Goal: Contribute content: Contribute content

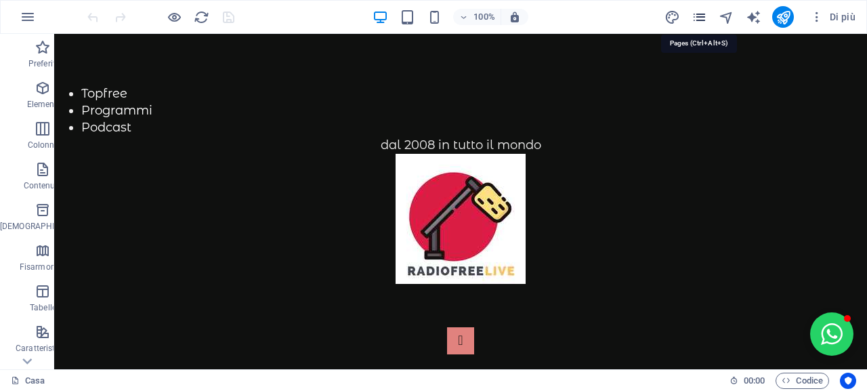
click at [696, 21] on icon "pagine" at bounding box center [700, 17] width 16 height 16
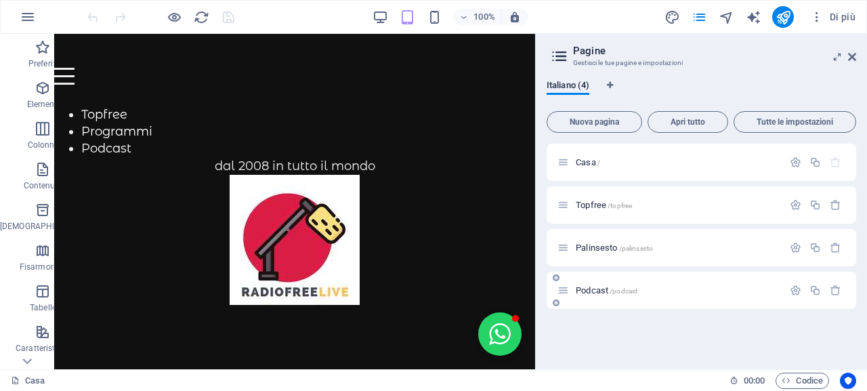
click at [593, 294] on font "Podcast" at bounding box center [592, 290] width 33 height 10
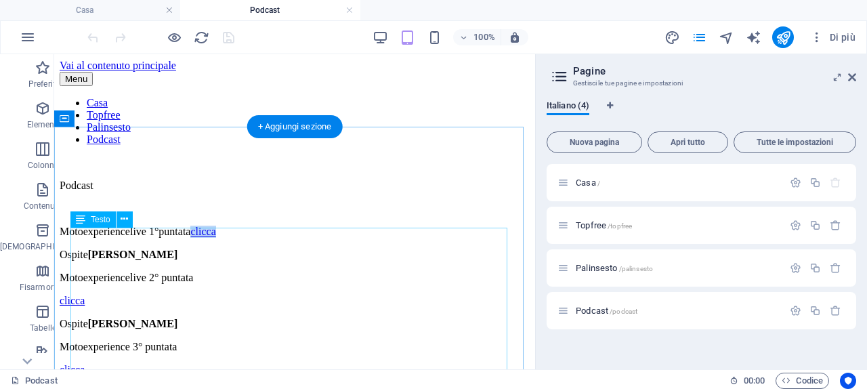
drag, startPoint x: 296, startPoint y: 283, endPoint x: 262, endPoint y: 282, distance: 33.9
click at [262, 238] on p "Motoexperiencelive 1°puntata clicca" at bounding box center [295, 232] width 470 height 12
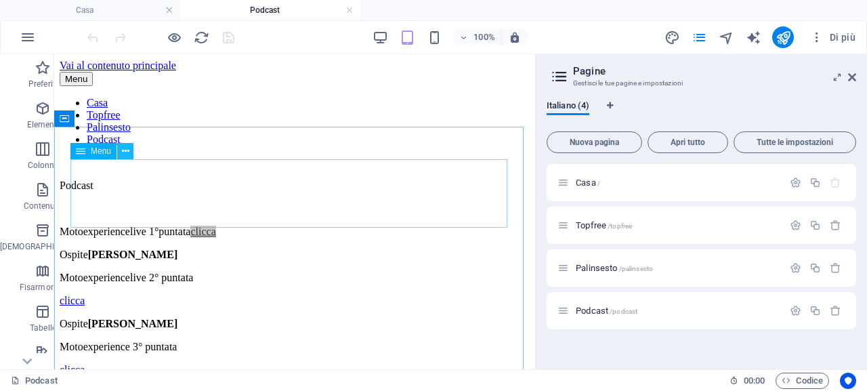
click at [134, 154] on button at bounding box center [125, 151] width 16 height 16
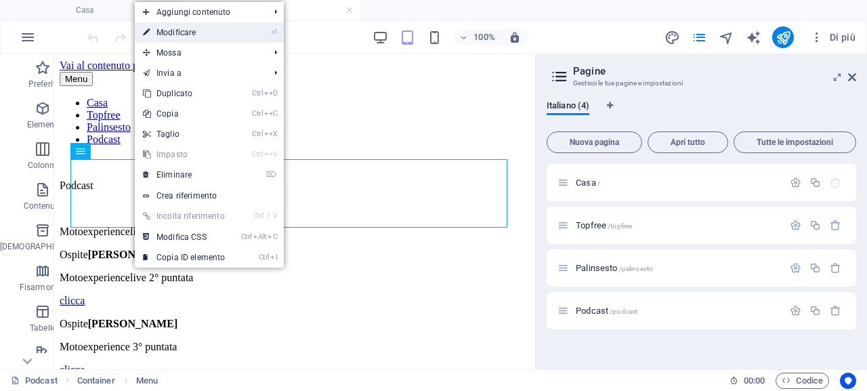
drag, startPoint x: 206, startPoint y: 36, endPoint x: 94, endPoint y: 142, distance: 154.4
click at [206, 36] on link "⏎ Modificare" at bounding box center [184, 32] width 98 height 20
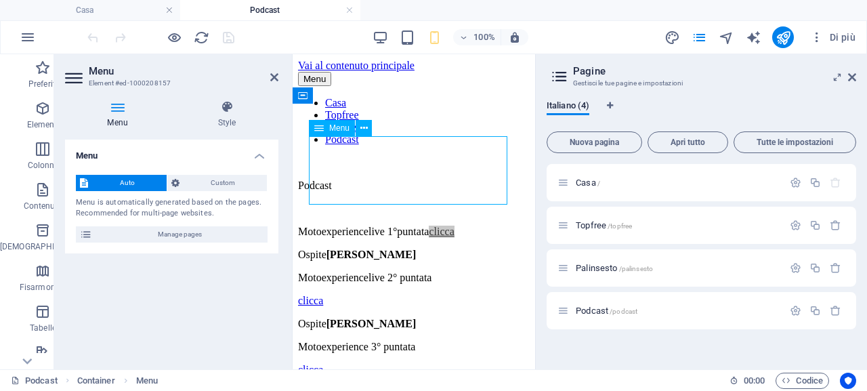
drag, startPoint x: 393, startPoint y: 196, endPoint x: 367, endPoint y: 192, distance: 26.7
click at [369, 146] on nav "Casa Topfree Palinsesto Podcast" at bounding box center [414, 121] width 232 height 49
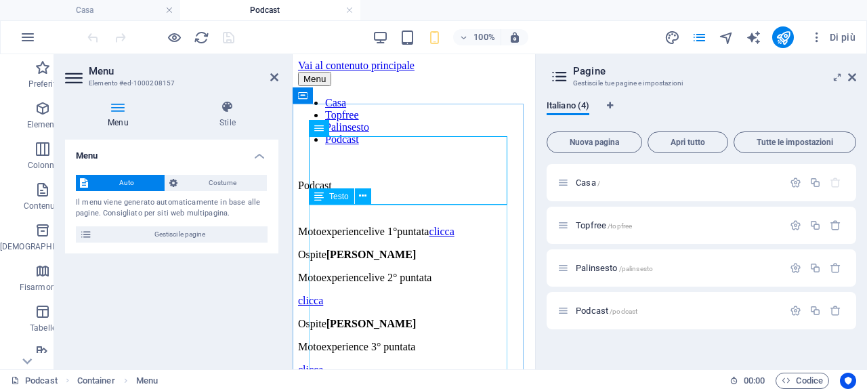
click at [436, 238] on p "Motoexperiencelive 1°puntata clicca" at bounding box center [414, 232] width 232 height 12
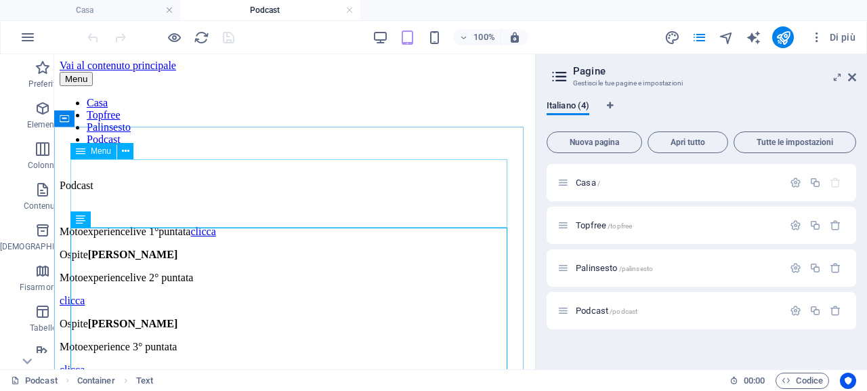
click at [129, 155] on button at bounding box center [125, 151] width 16 height 16
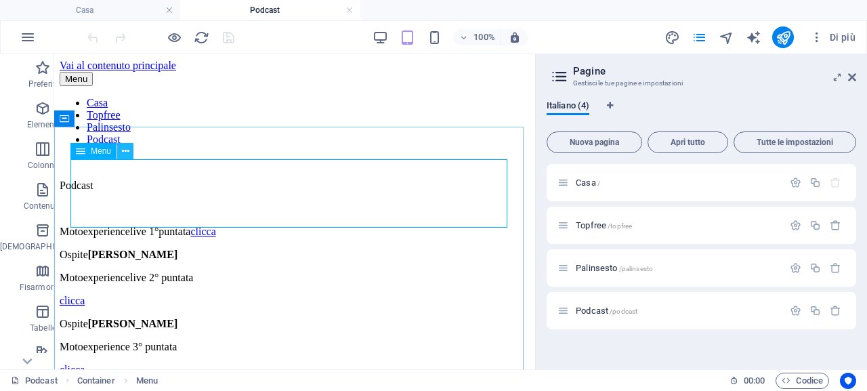
click at [127, 150] on icon at bounding box center [125, 151] width 7 height 14
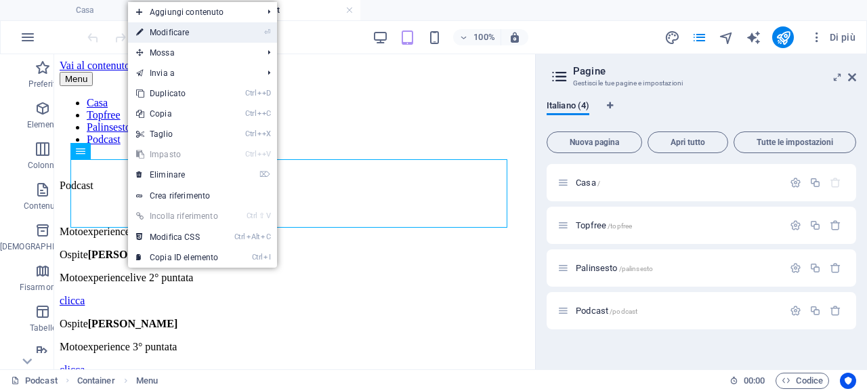
click at [192, 34] on link "⏎ Modificare" at bounding box center [177, 32] width 98 height 20
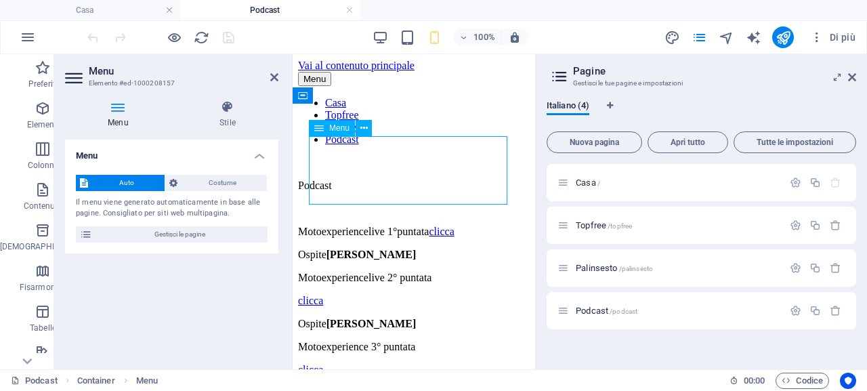
drag, startPoint x: 387, startPoint y: 195, endPoint x: 352, endPoint y: 191, distance: 35.4
click at [356, 146] on nav "Casa Topfree Palinsesto Podcast" at bounding box center [414, 121] width 232 height 49
click at [387, 146] on nav "Casa Topfree Palinsesto Podcast" at bounding box center [414, 121] width 232 height 49
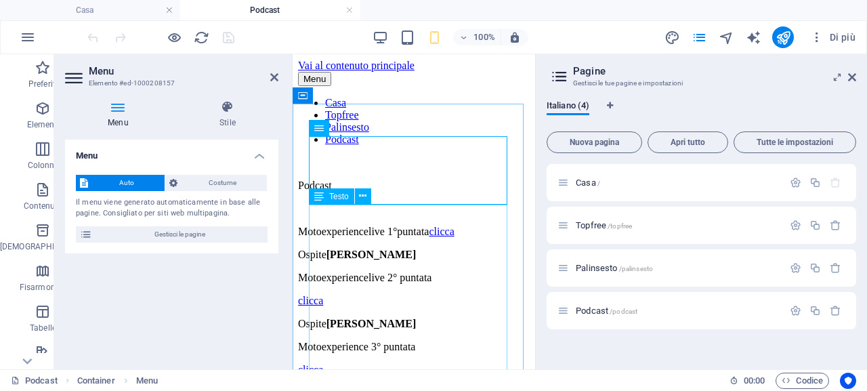
click at [351, 238] on p "Motoexperiencelive 1°puntata clicca" at bounding box center [414, 232] width 232 height 12
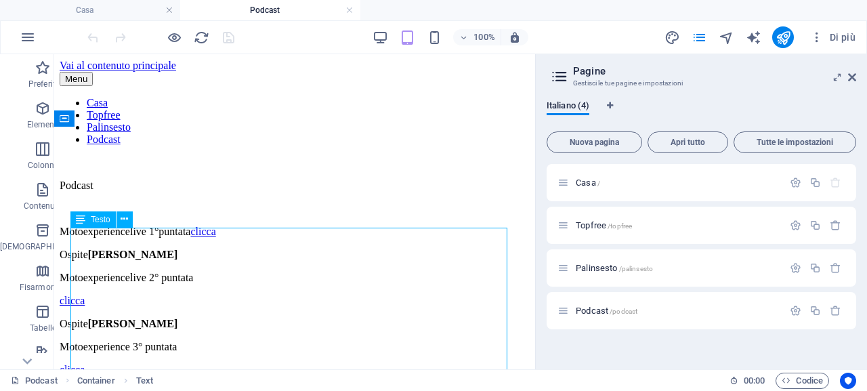
click at [115, 307] on p "clicca" at bounding box center [295, 301] width 470 height 12
click at [300, 238] on p "Motoexperiencelive 1°puntata clicca" at bounding box center [295, 232] width 470 height 12
drag, startPoint x: 300, startPoint y: 283, endPoint x: 261, endPoint y: 283, distance: 39.3
click at [261, 238] on p "Motoexperiencelive 1°puntata clicca" at bounding box center [295, 232] width 470 height 12
click at [129, 219] on button at bounding box center [125, 219] width 16 height 16
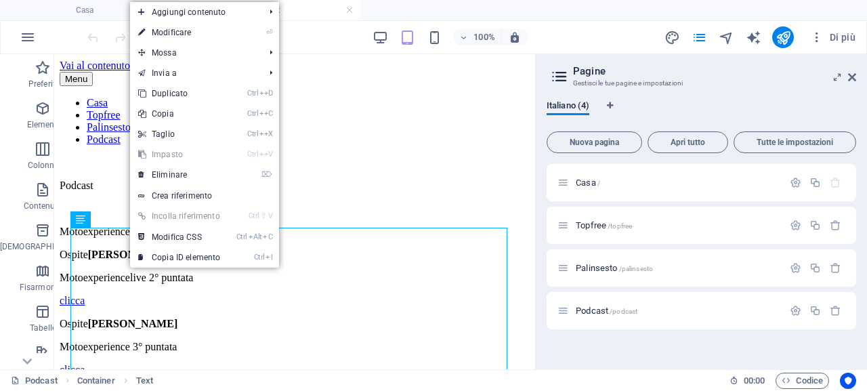
drag, startPoint x: 190, startPoint y: 196, endPoint x: 324, endPoint y: 203, distance: 133.7
click at [191, 196] on font "Crea riferimento" at bounding box center [182, 195] width 60 height 9
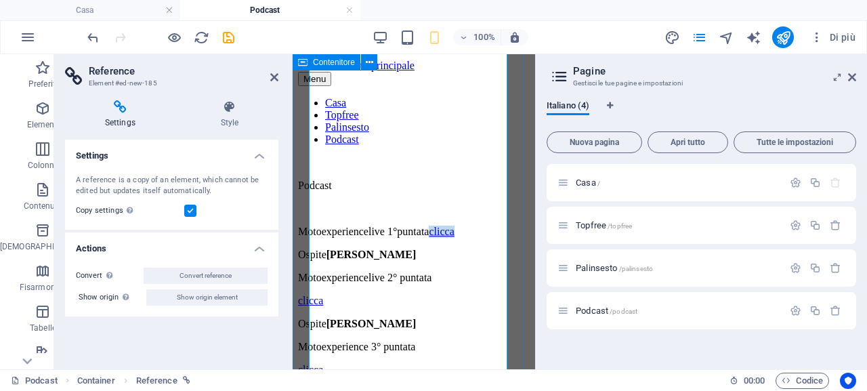
scroll to position [504, 0]
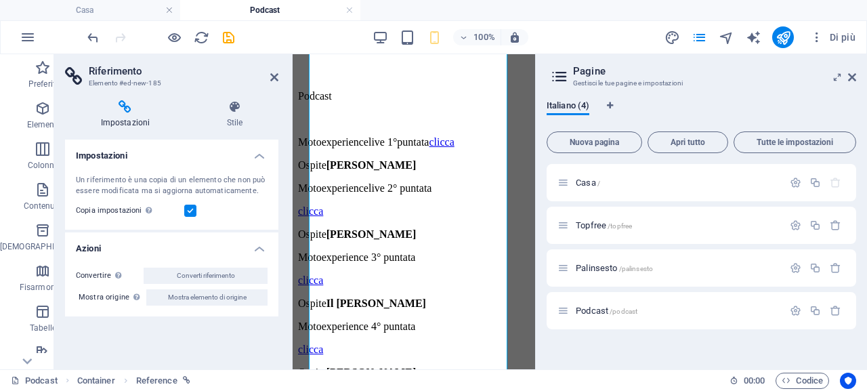
click at [127, 115] on h4 "Impostazioni" at bounding box center [128, 114] width 126 height 28
click at [233, 118] on font "Stile" at bounding box center [235, 122] width 16 height 9
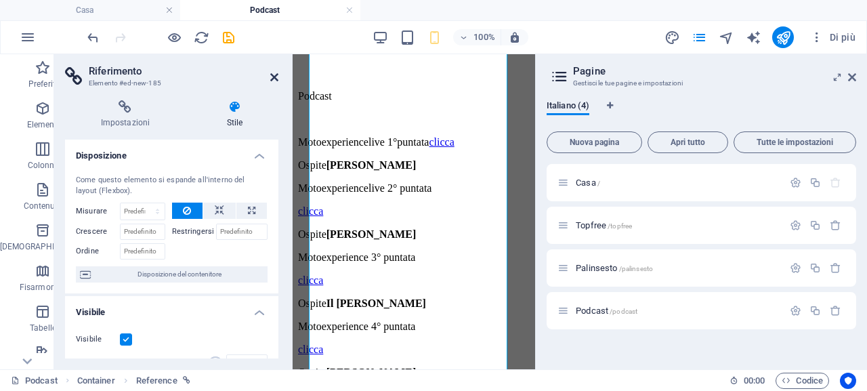
click at [271, 78] on icon at bounding box center [274, 77] width 8 height 11
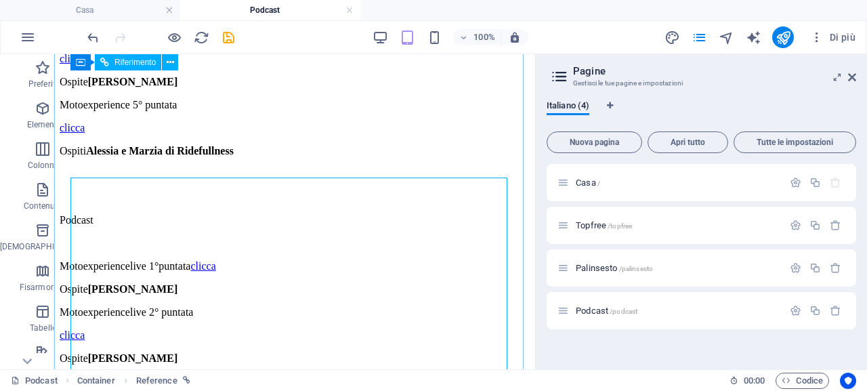
scroll to position [357, 0]
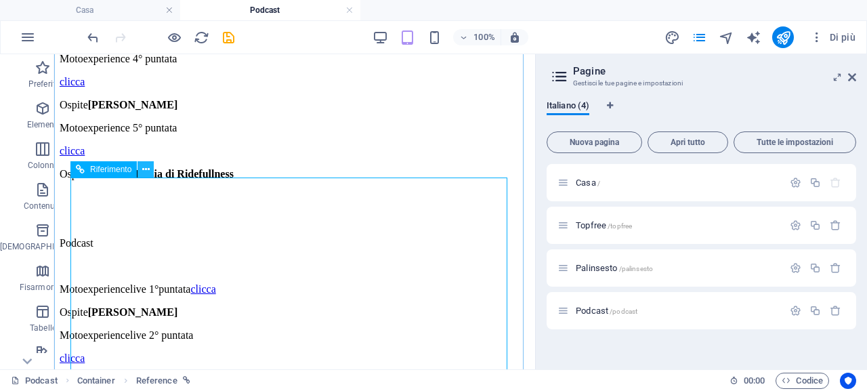
click at [146, 173] on icon at bounding box center [145, 170] width 7 height 14
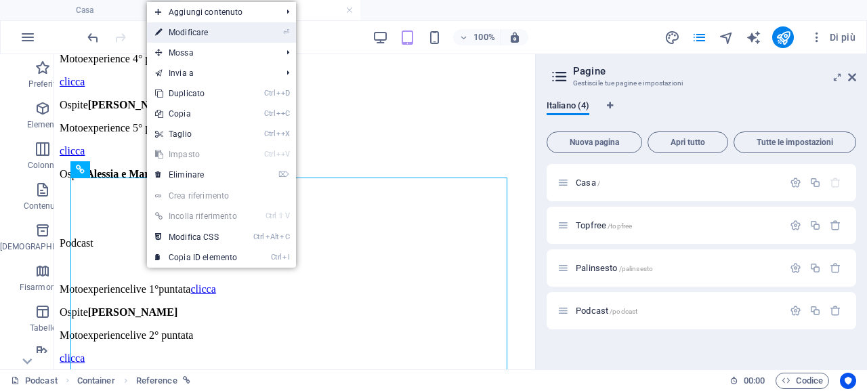
click at [226, 33] on link "⏎ Modificare" at bounding box center [196, 32] width 98 height 20
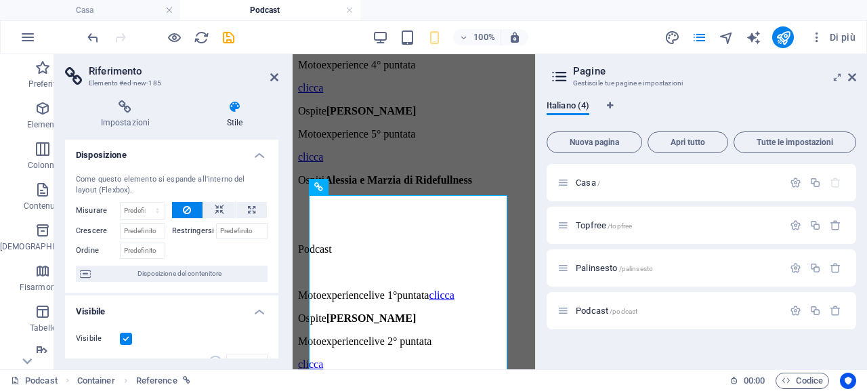
scroll to position [0, 0]
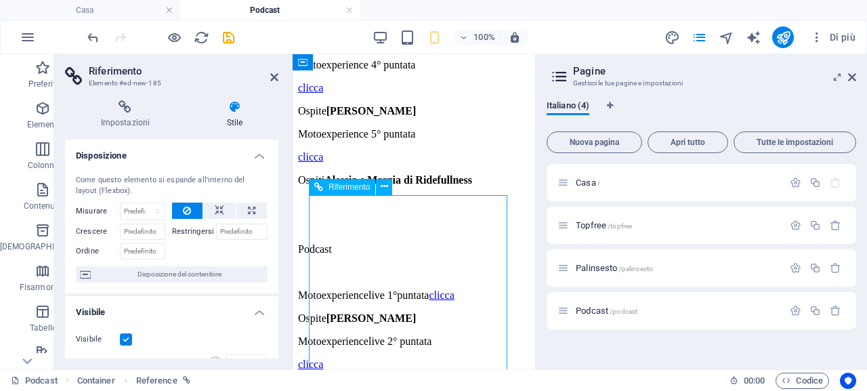
drag, startPoint x: 346, startPoint y: 272, endPoint x: 325, endPoint y: 265, distance: 22.7
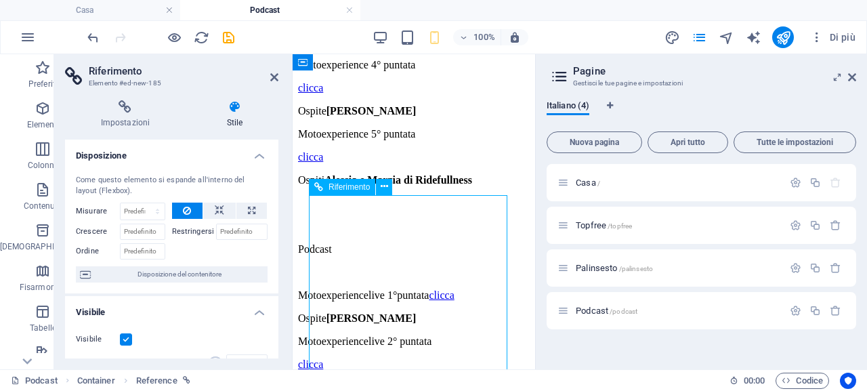
drag, startPoint x: 350, startPoint y: 270, endPoint x: 350, endPoint y: 251, distance: 18.3
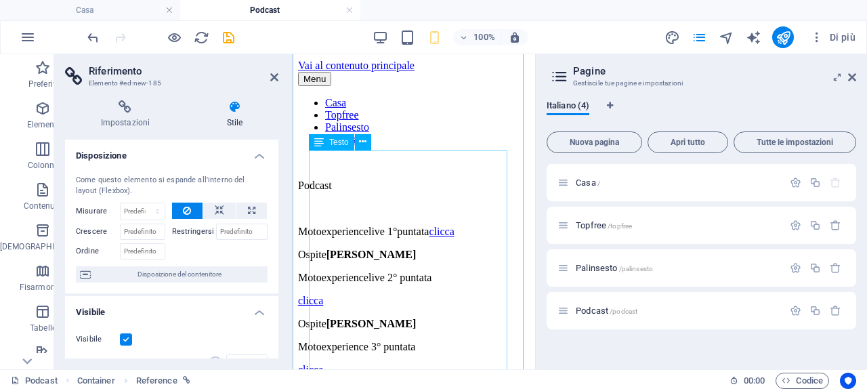
scroll to position [68, 0]
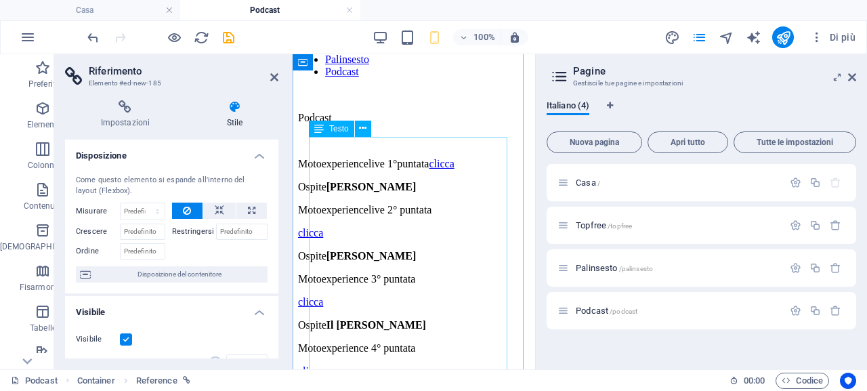
click at [497, 262] on p "Ospite Leonardo Tangreda" at bounding box center [414, 256] width 232 height 12
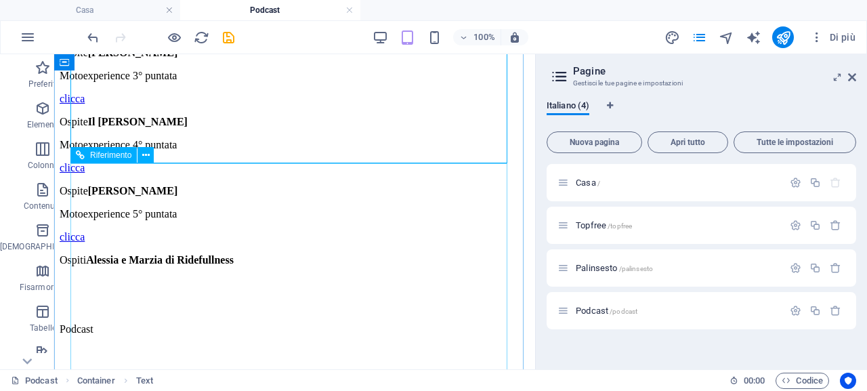
scroll to position [474, 0]
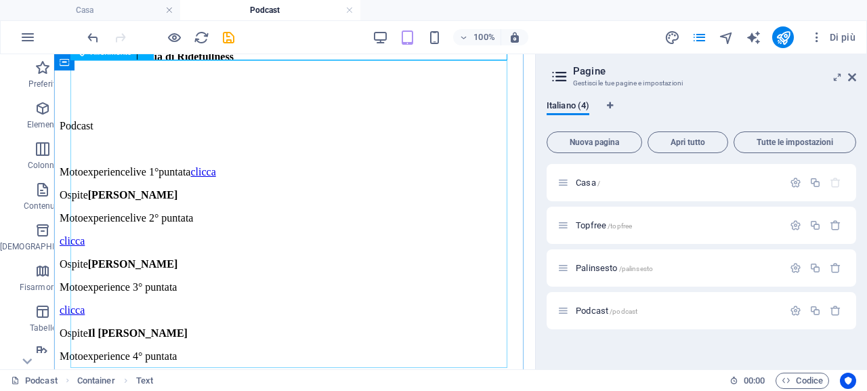
click at [375, 234] on div "Podcast Motoexperiencelive 1°puntata clicca Ospite [PERSON_NAME] Motoexperience…" at bounding box center [295, 299] width 470 height 404
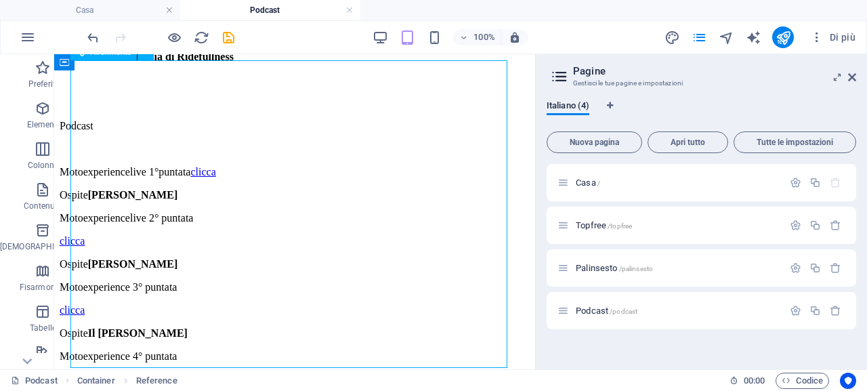
click at [363, 227] on div "Podcast Motoexperiencelive 1°puntata clicca Ospite [PERSON_NAME] Motoexperience…" at bounding box center [295, 299] width 470 height 404
drag, startPoint x: 231, startPoint y: 39, endPoint x: 253, endPoint y: 71, distance: 39.5
click at [231, 39] on icon "salva" at bounding box center [229, 38] width 16 height 16
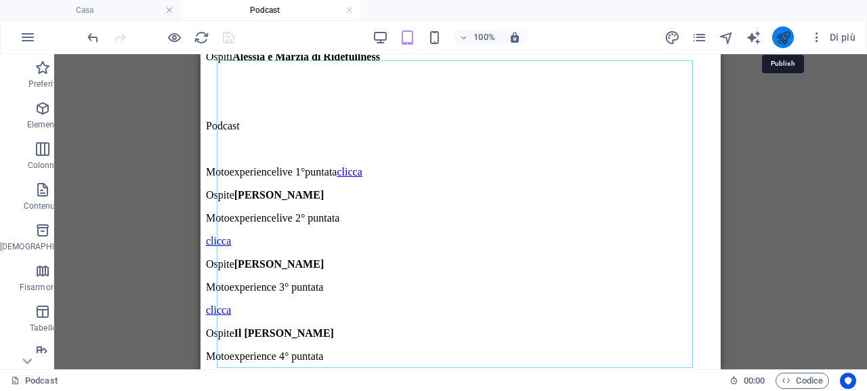
click at [787, 35] on icon "pubblicare" at bounding box center [784, 38] width 16 height 16
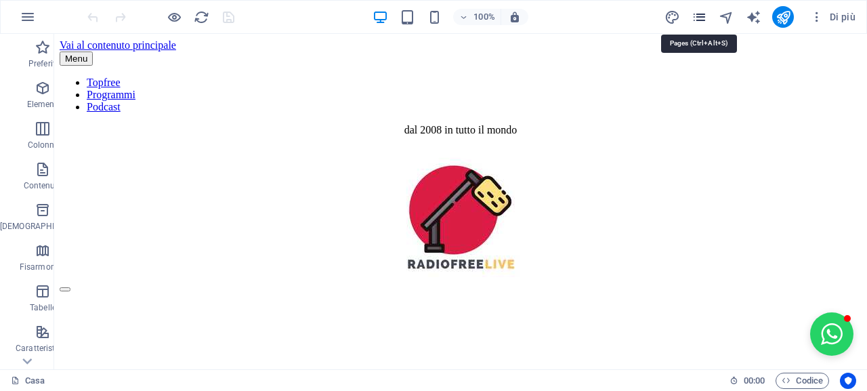
drag, startPoint x: 692, startPoint y: 17, endPoint x: 627, endPoint y: 10, distance: 65.4
click at [692, 17] on icon "pagine" at bounding box center [700, 17] width 16 height 16
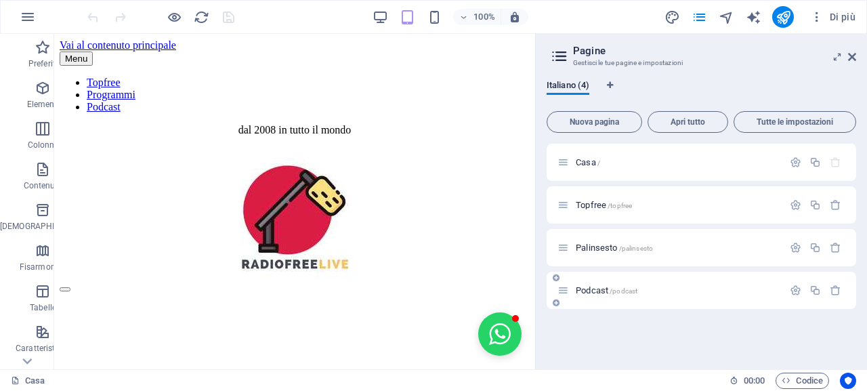
click at [584, 289] on font "Podcast" at bounding box center [592, 290] width 33 height 10
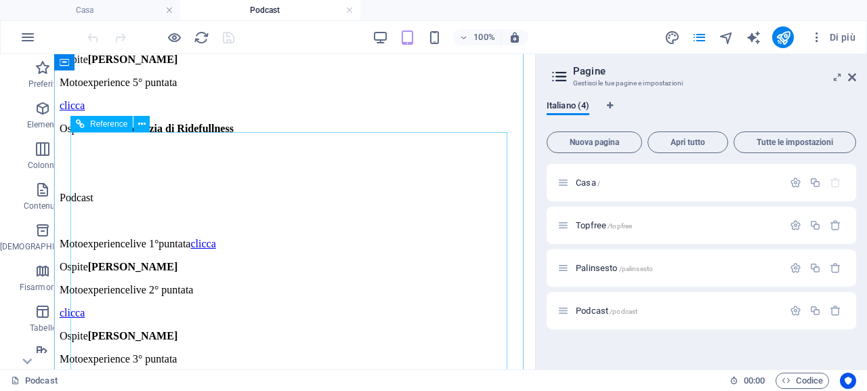
scroll to position [407, 0]
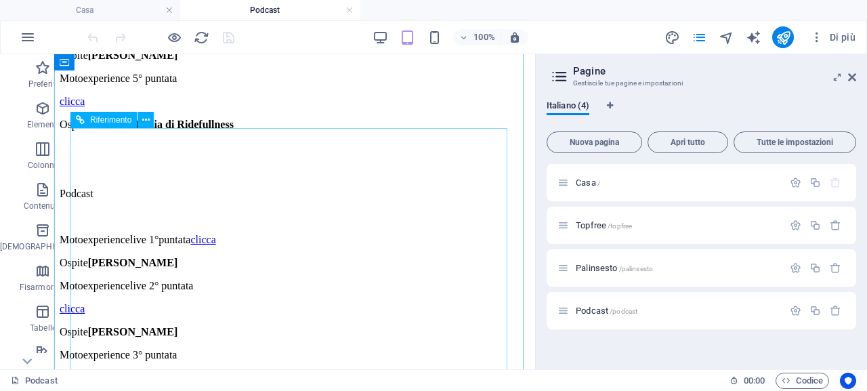
click at [374, 349] on p "Motoexperience 3° puntata" at bounding box center [295, 355] width 470 height 12
drag, startPoint x: 374, startPoint y: 272, endPoint x: 184, endPoint y: 127, distance: 239.0
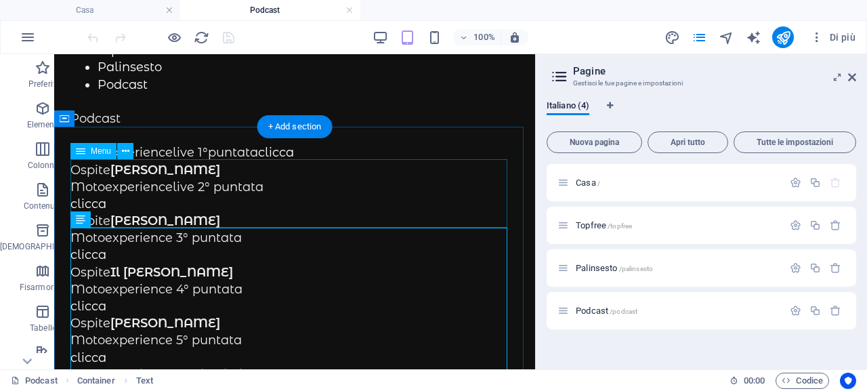
scroll to position [0, 0]
